Goal: Entertainment & Leisure: Consume media (video, audio)

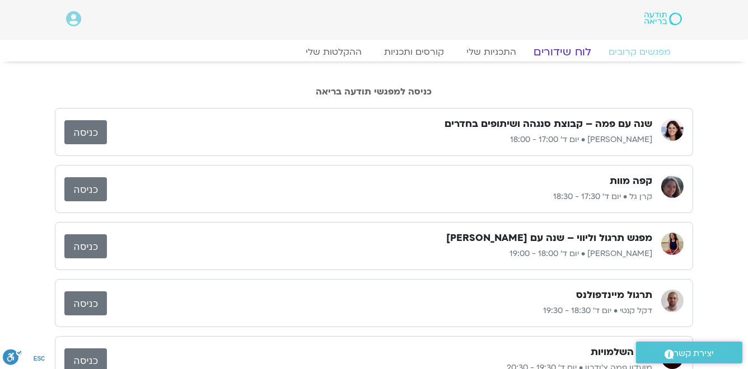
click at [575, 54] on link "לוח שידורים" at bounding box center [562, 51] width 84 height 13
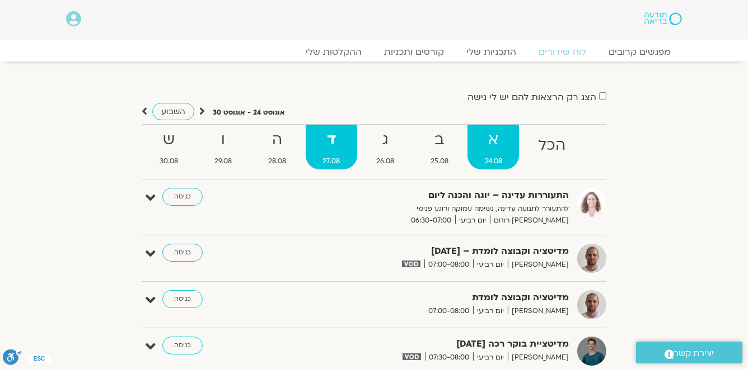
click at [496, 143] on strong "א" at bounding box center [492, 140] width 51 height 25
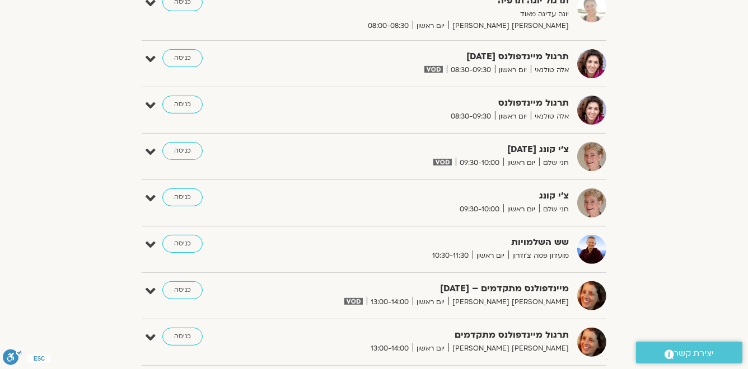
scroll to position [537, 0]
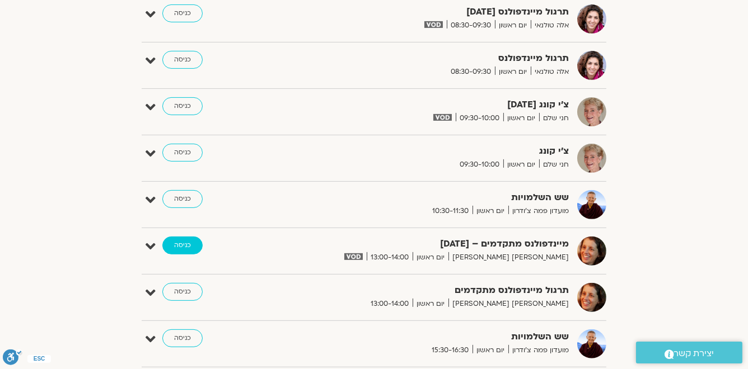
click at [193, 243] on link "כניסה" at bounding box center [182, 246] width 40 height 18
